Goal: Information Seeking & Learning: Learn about a topic

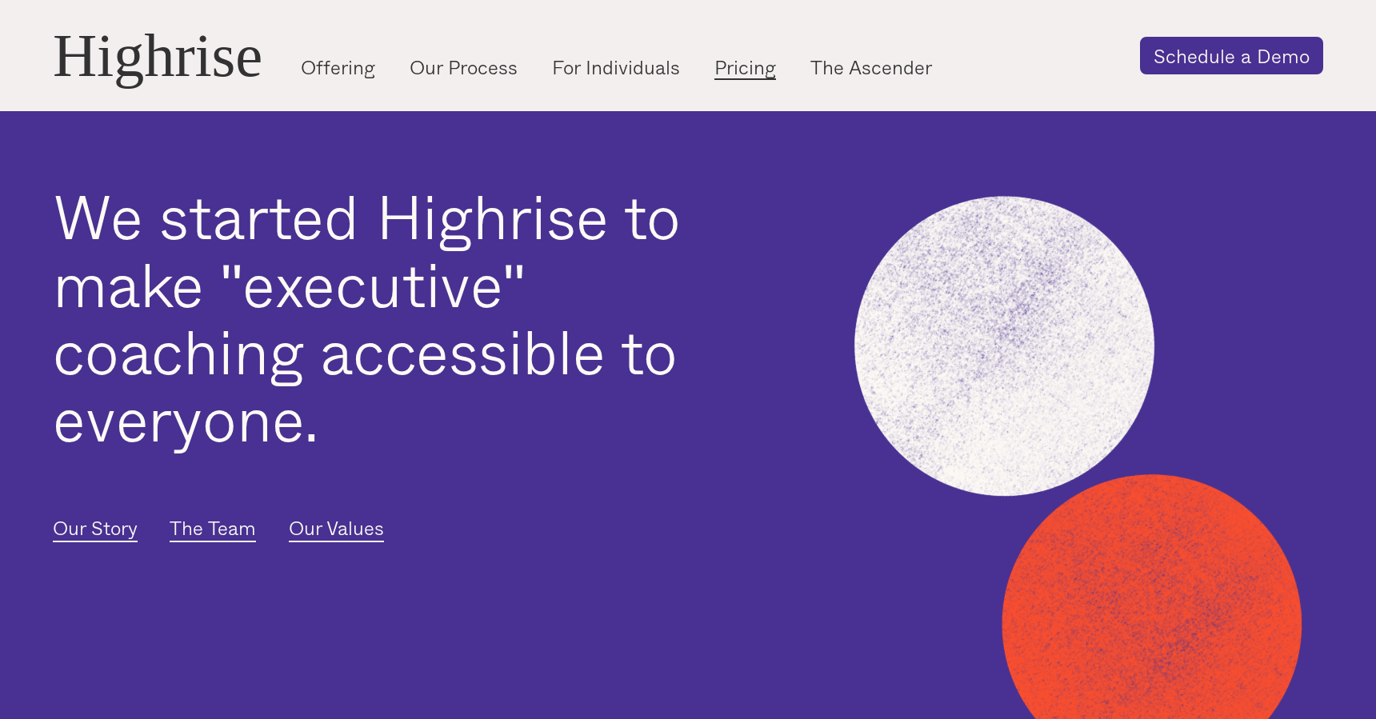
click at [773, 74] on link "Pricing" at bounding box center [745, 67] width 62 height 26
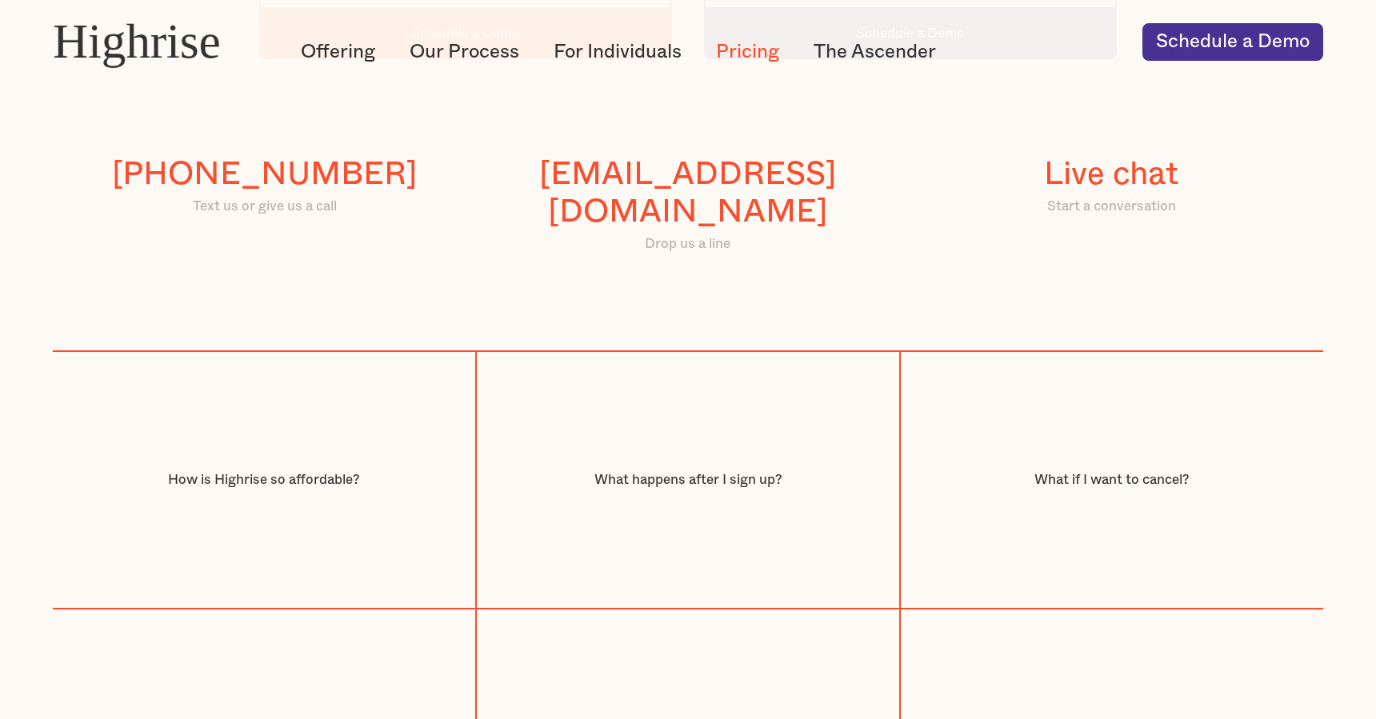
scroll to position [1721, 0]
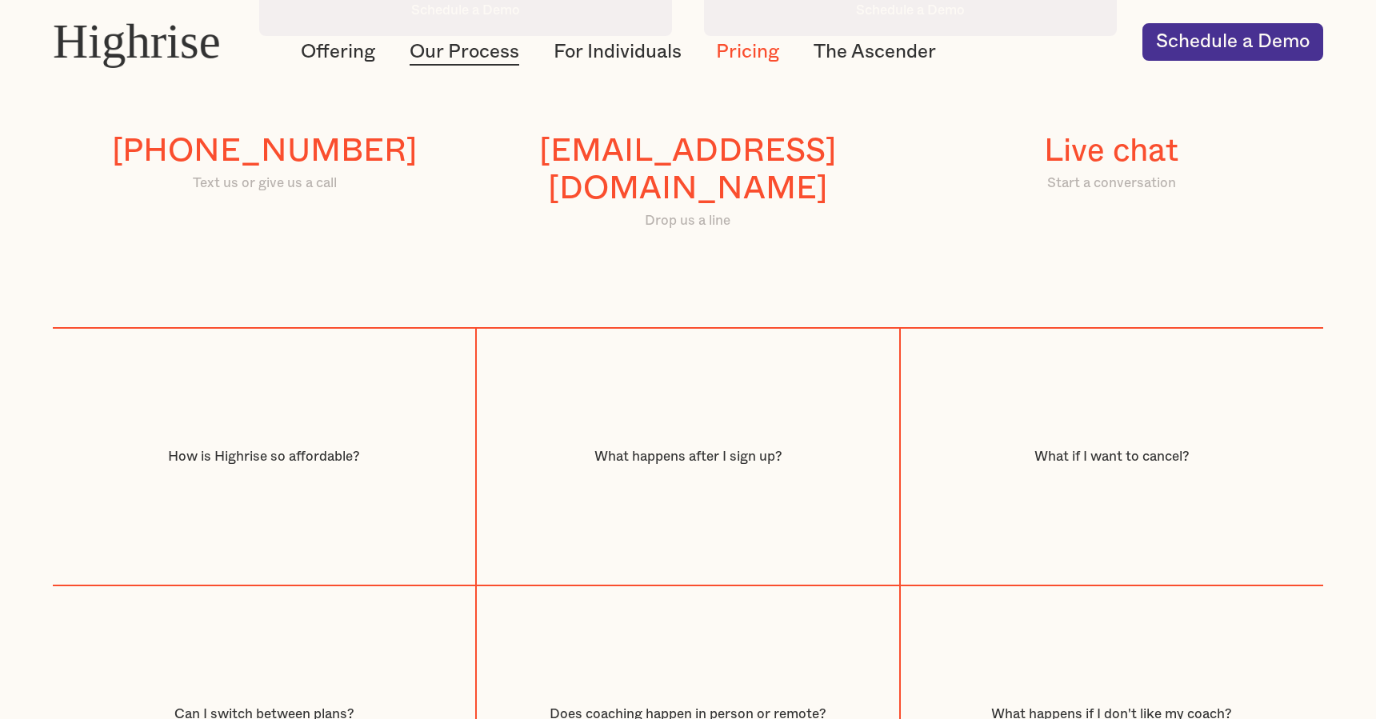
click at [504, 58] on link "Our Process" at bounding box center [465, 52] width 110 height 26
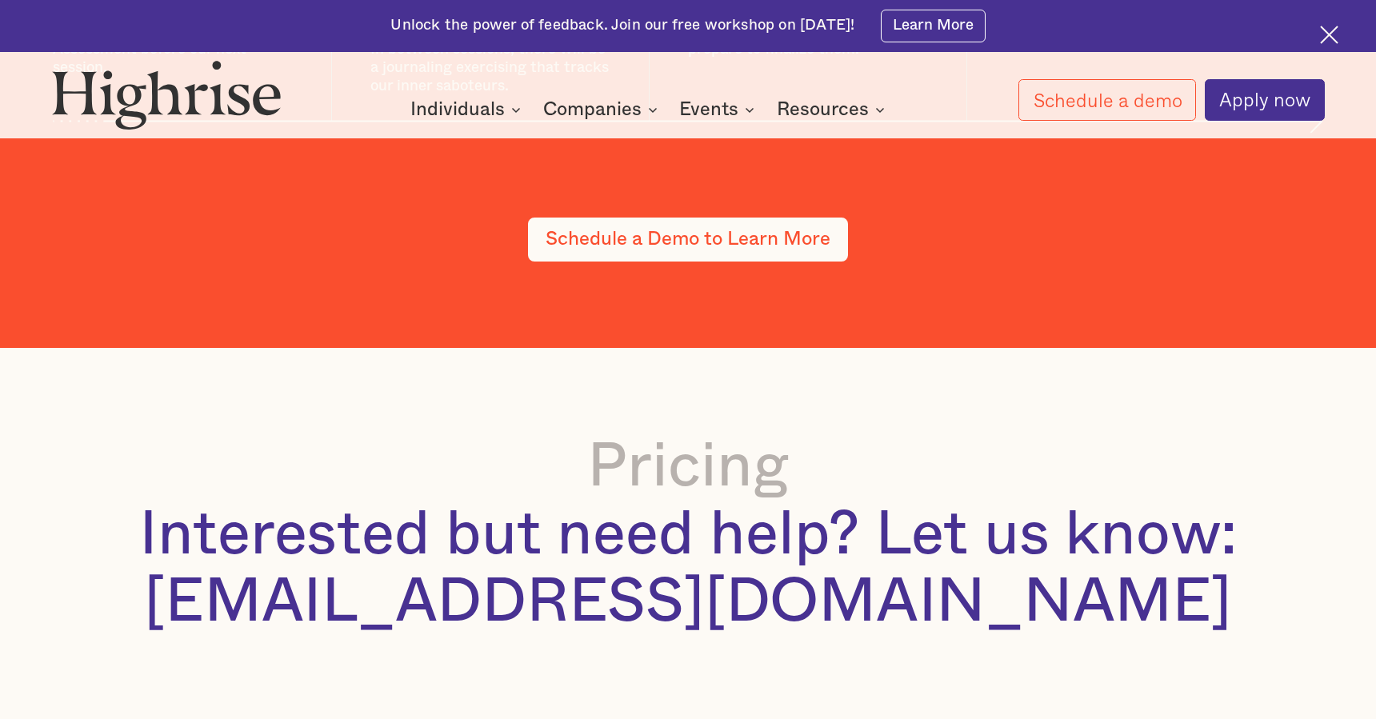
scroll to position [2763, 0]
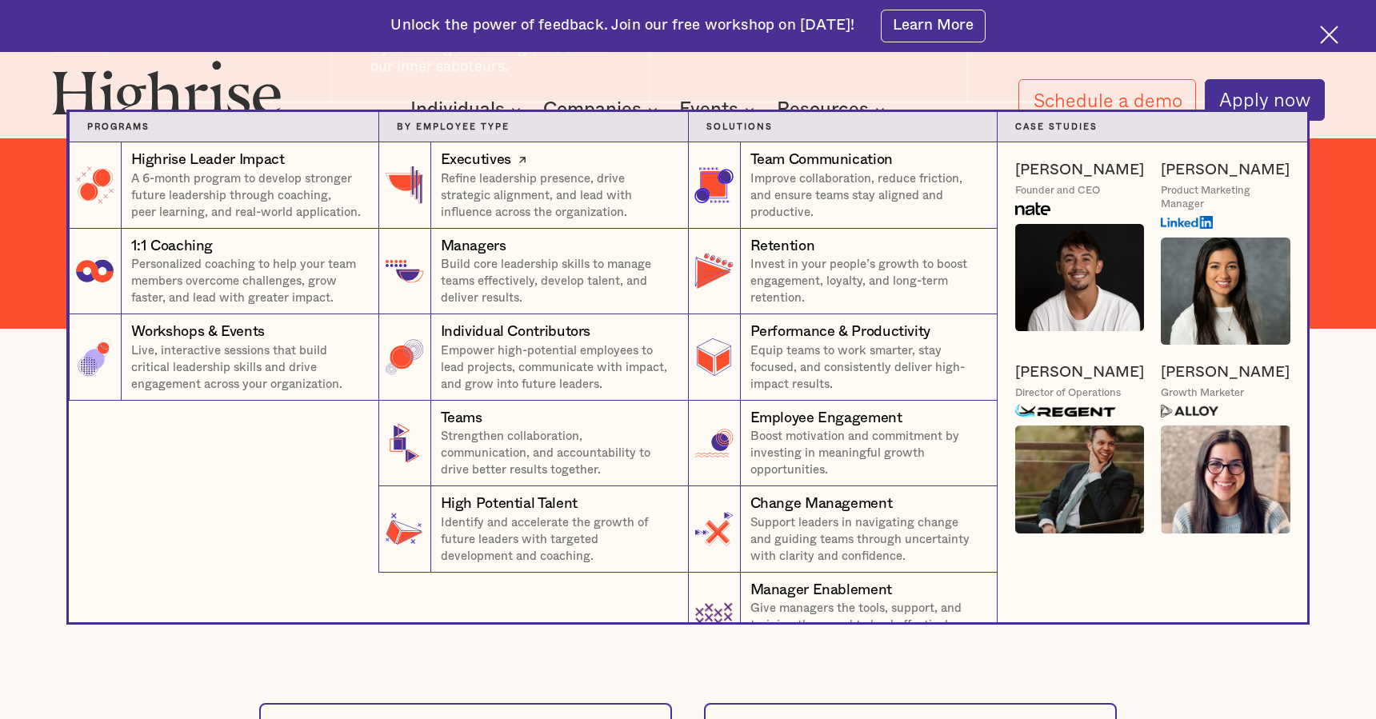
click at [544, 190] on p "Refine leadership presence, drive strategic alignment, and lead with influence …" at bounding box center [556, 195] width 230 height 50
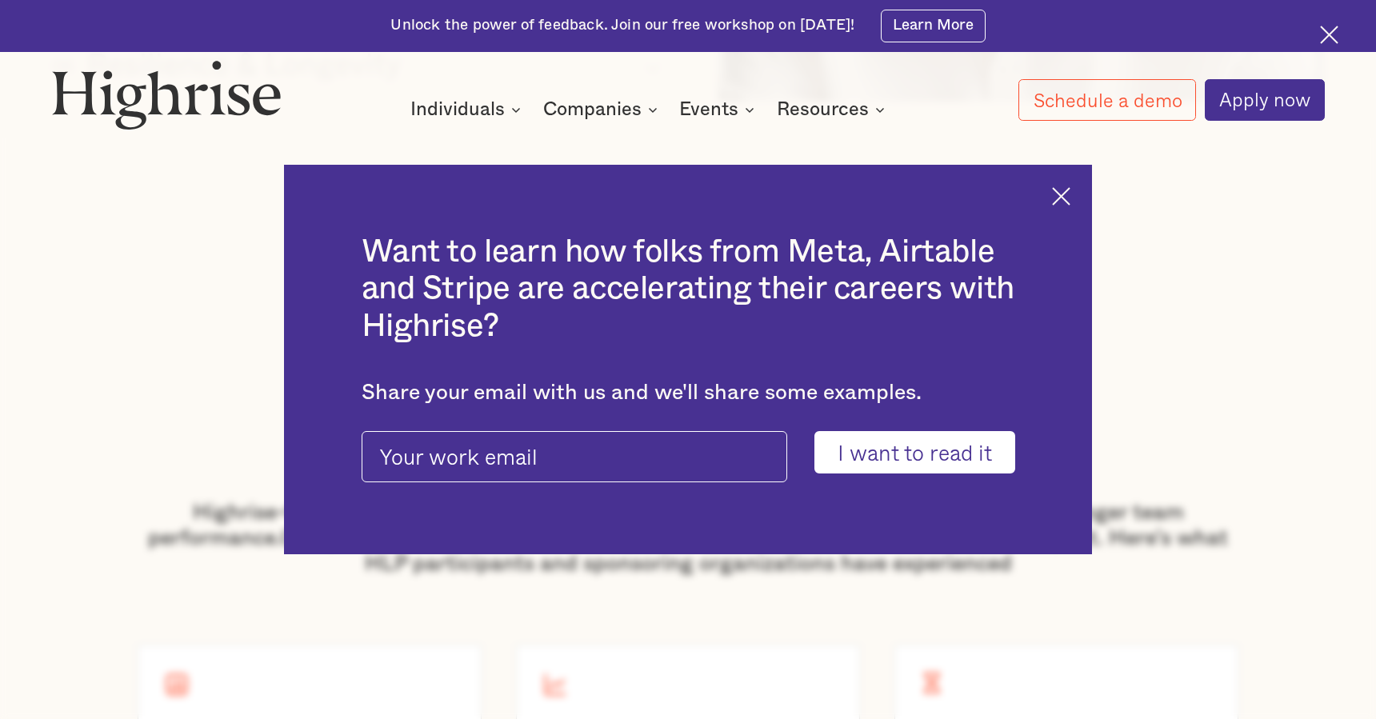
scroll to position [2468, 0]
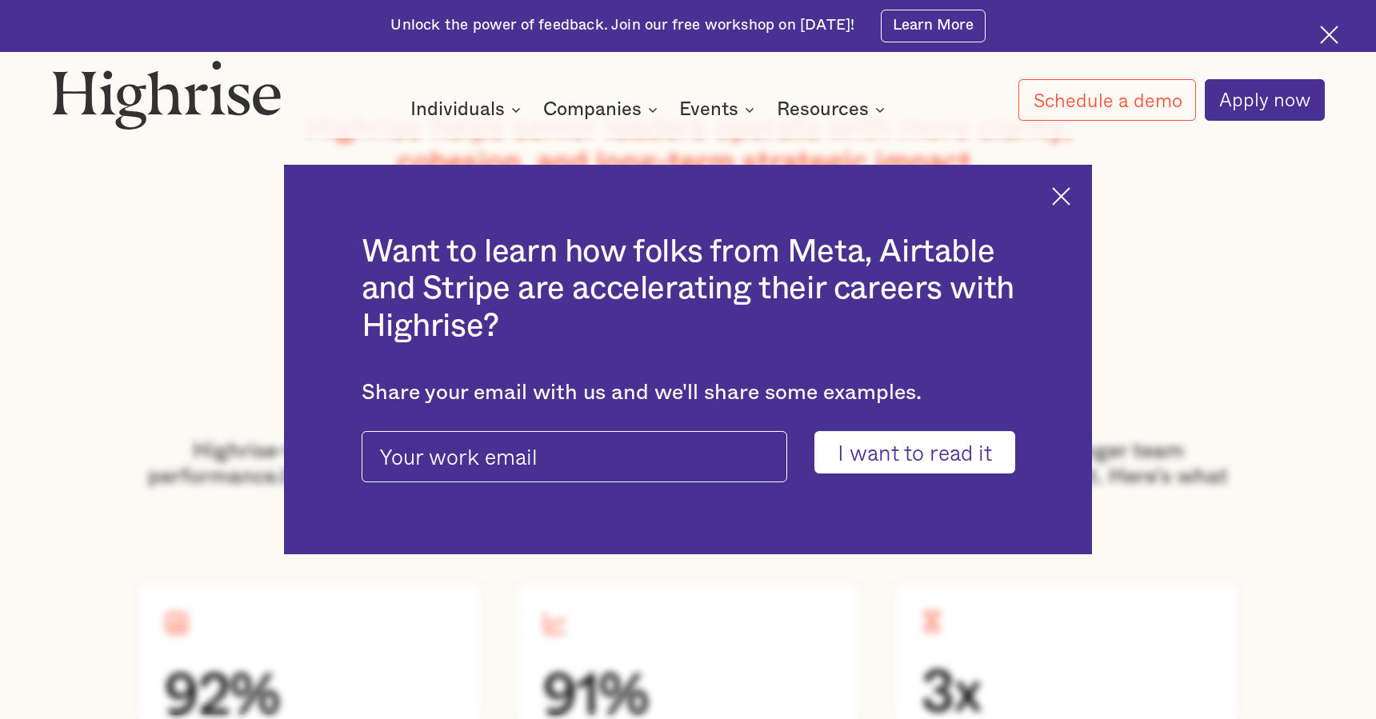
click at [1053, 201] on img at bounding box center [1061, 196] width 18 height 18
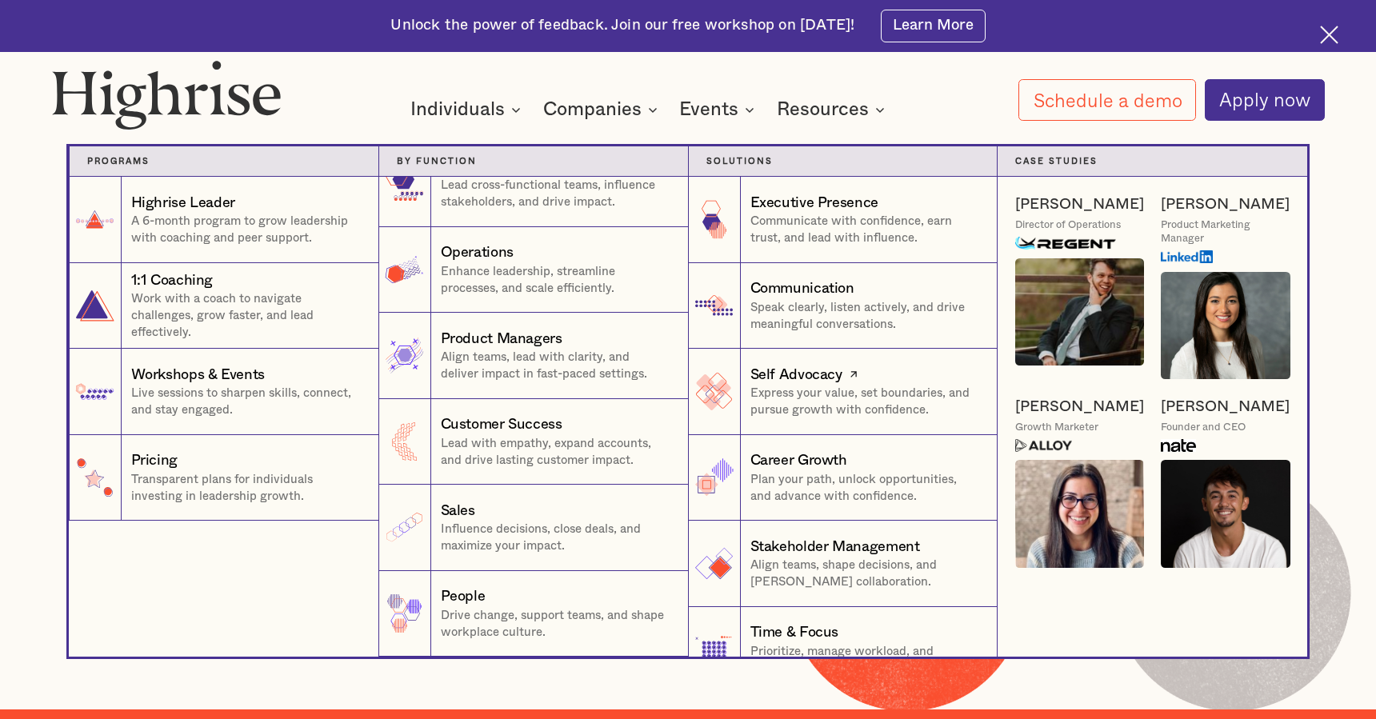
scroll to position [36, 0]
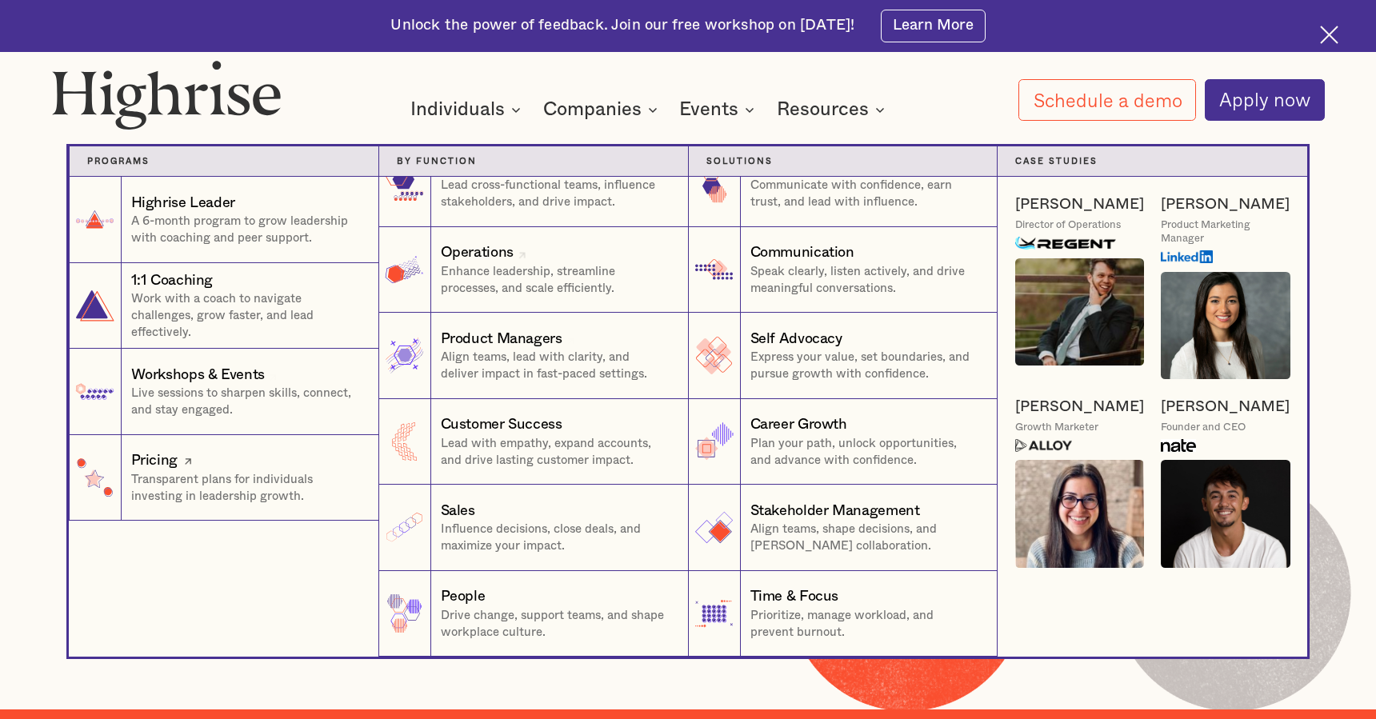
click at [286, 490] on p "Transparent plans for individuals investing in leadership growth." at bounding box center [246, 488] width 230 height 34
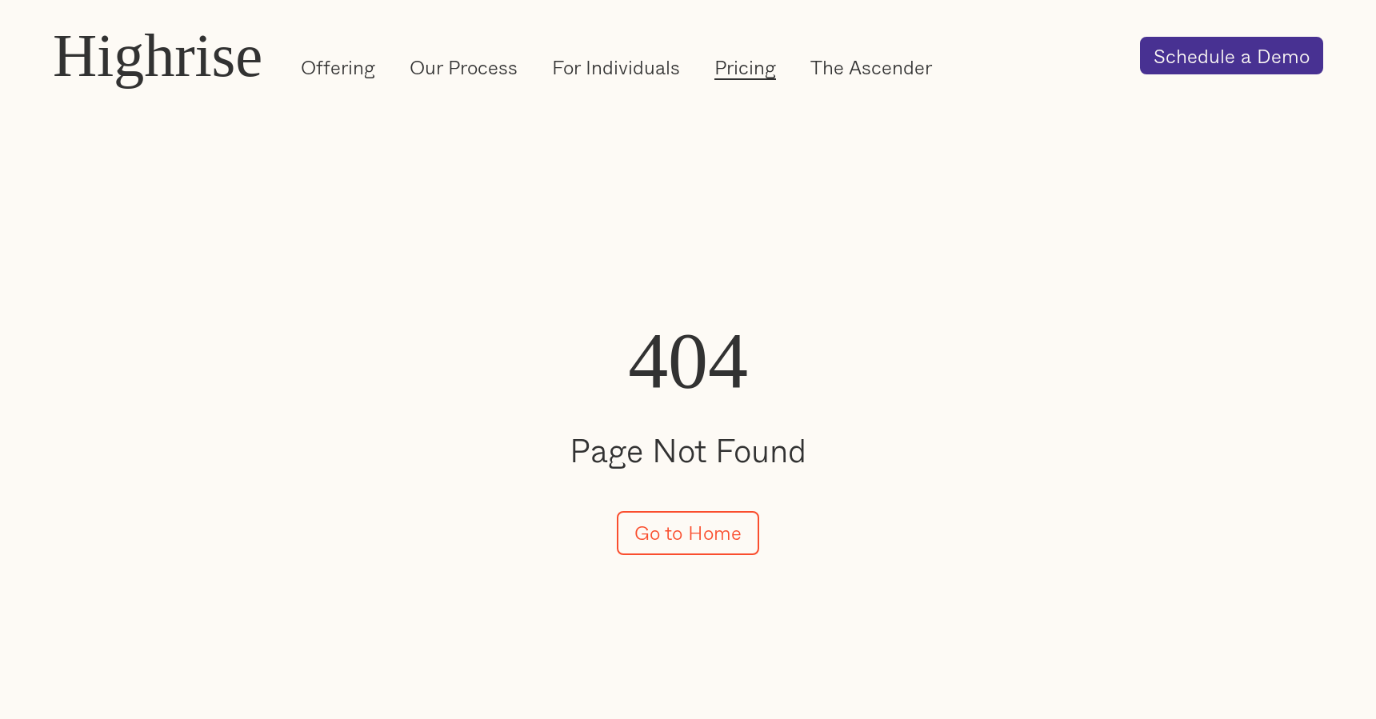
click at [761, 62] on link "Pricing" at bounding box center [745, 67] width 62 height 26
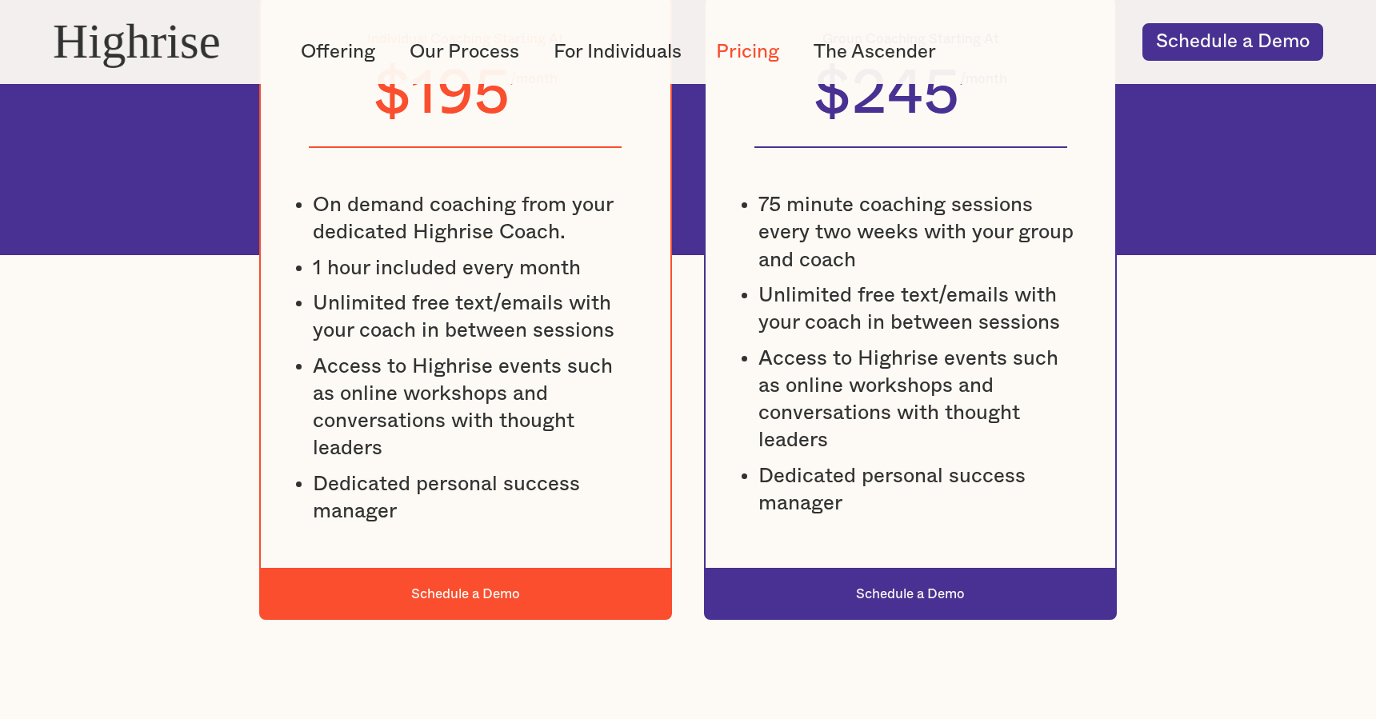
scroll to position [1136, 0]
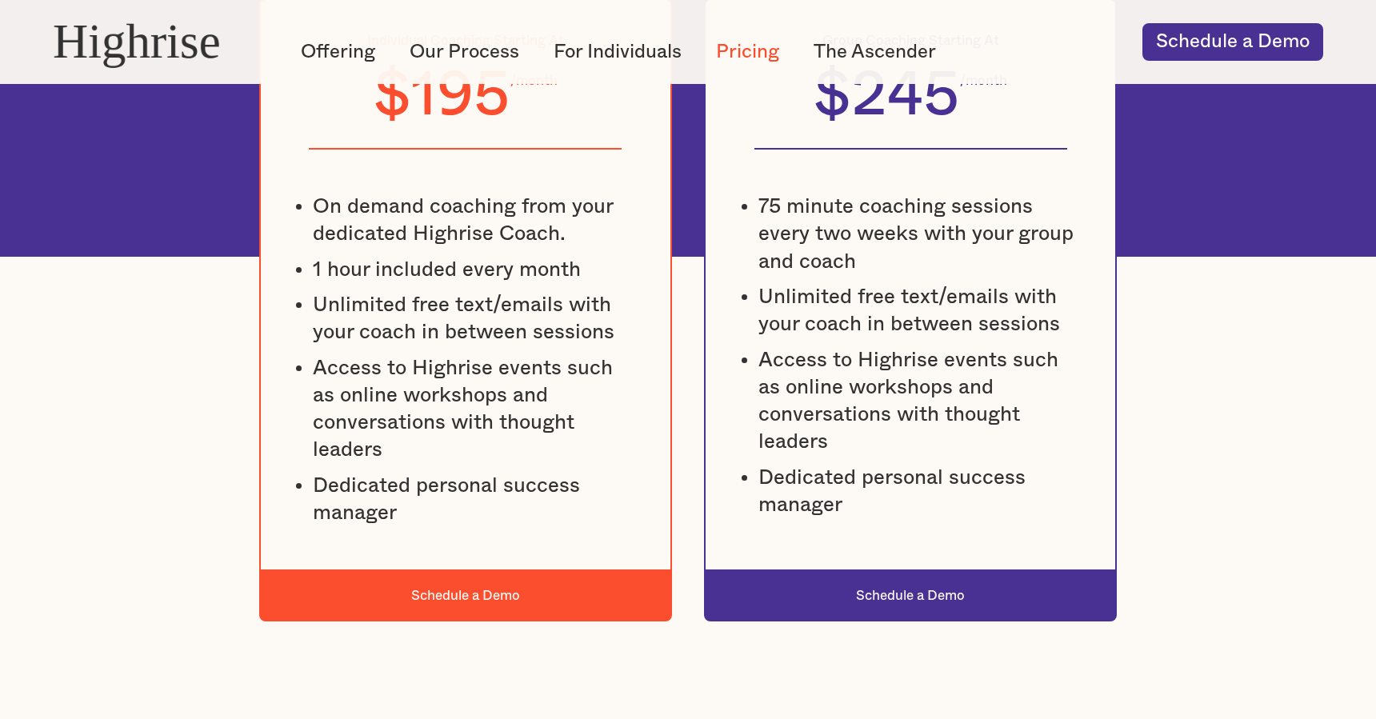
click at [522, 308] on div "Unlimited free text/emails with your coach in between sessions" at bounding box center [476, 318] width 326 height 55
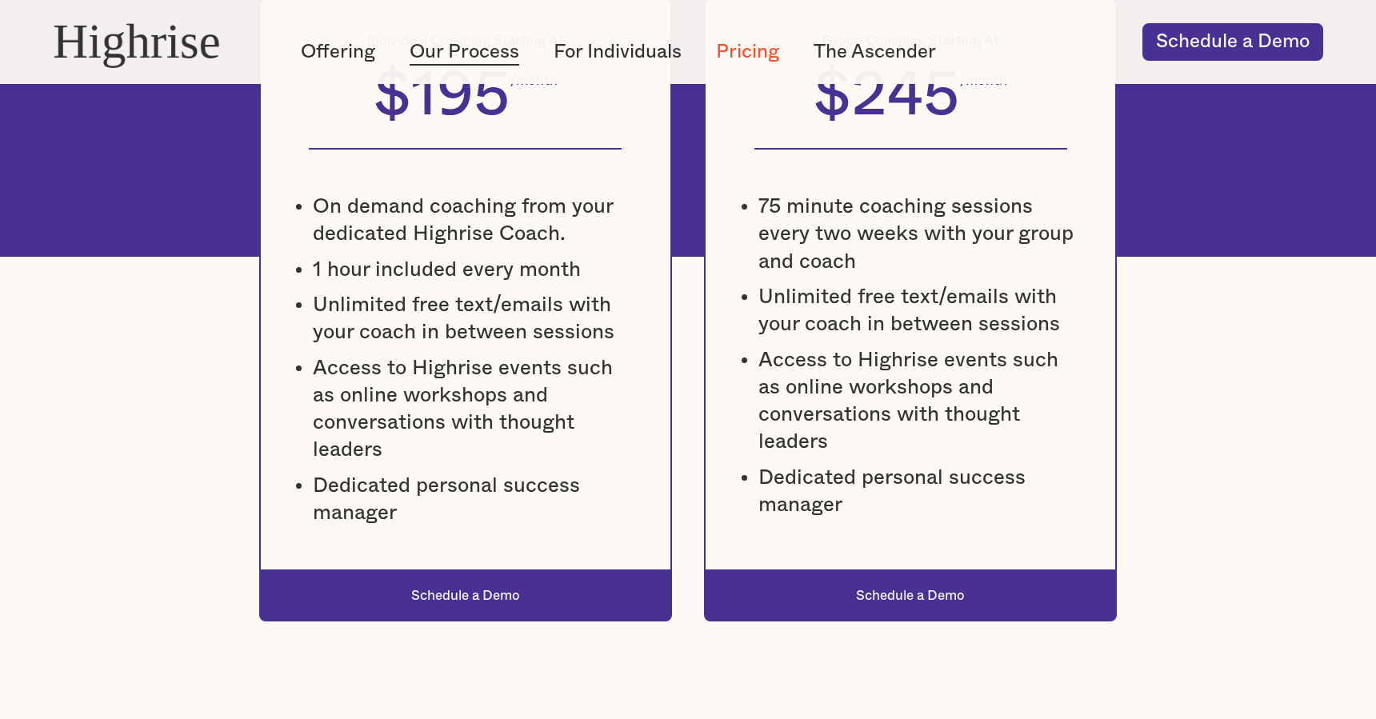
click at [478, 47] on link "Our Process" at bounding box center [465, 52] width 110 height 26
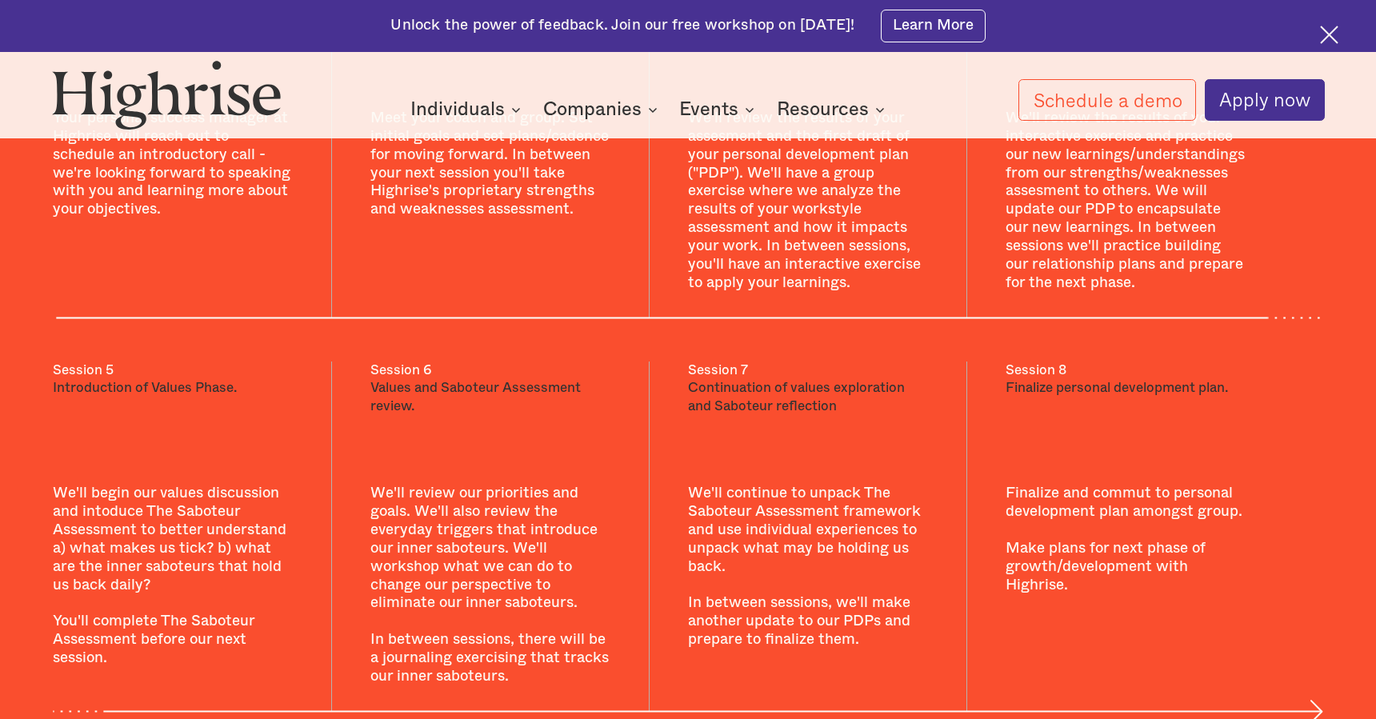
scroll to position [2154, 0]
